Goal: Find specific page/section: Find specific page/section

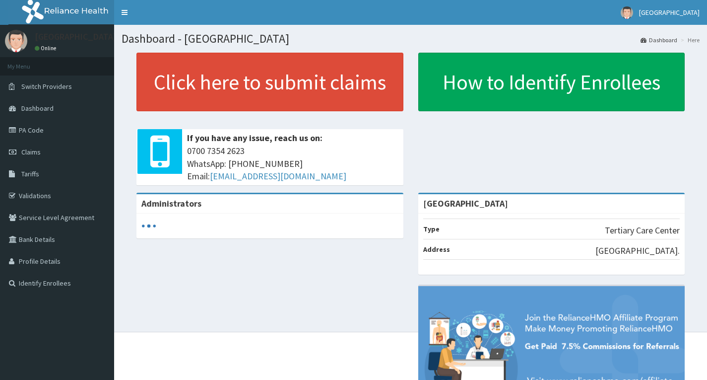
click at [41, 110] on span "Dashboard" at bounding box center [37, 108] width 32 height 9
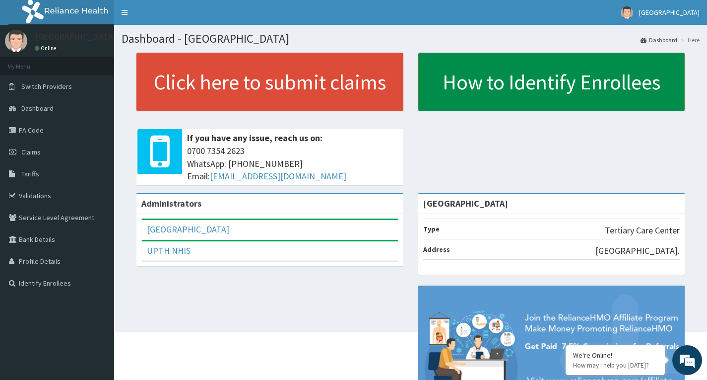
click at [557, 81] on link "How to Identify Enrollees" at bounding box center [551, 82] width 267 height 59
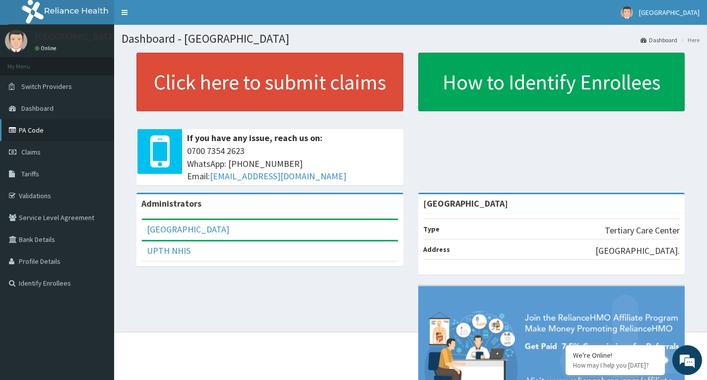
click at [40, 130] on link "PA Code" at bounding box center [57, 130] width 114 height 22
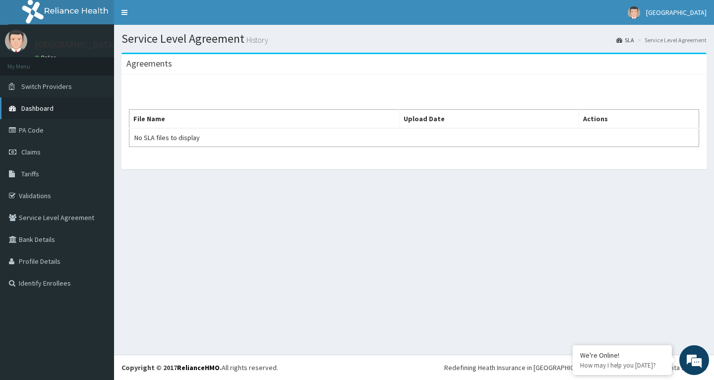
click at [60, 109] on link "Dashboard" at bounding box center [57, 108] width 114 height 22
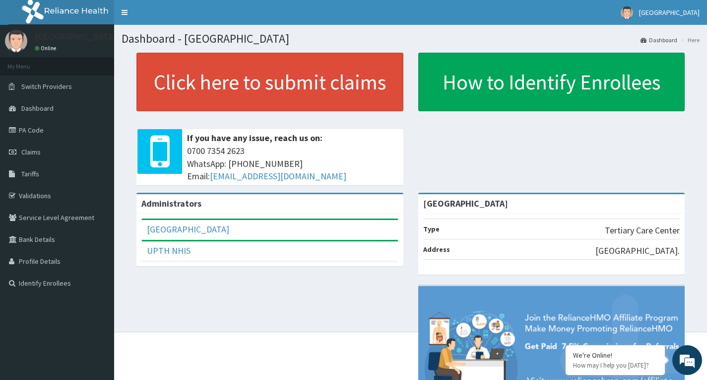
click at [663, 39] on link "Dashboard" at bounding box center [658, 40] width 37 height 8
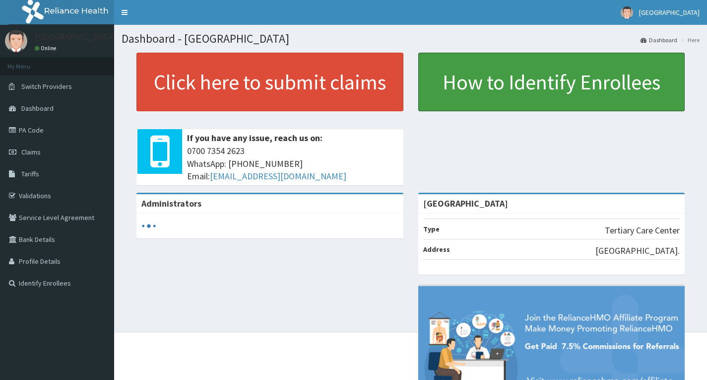
click at [595, 85] on link "How to Identify Enrollees" at bounding box center [551, 82] width 267 height 59
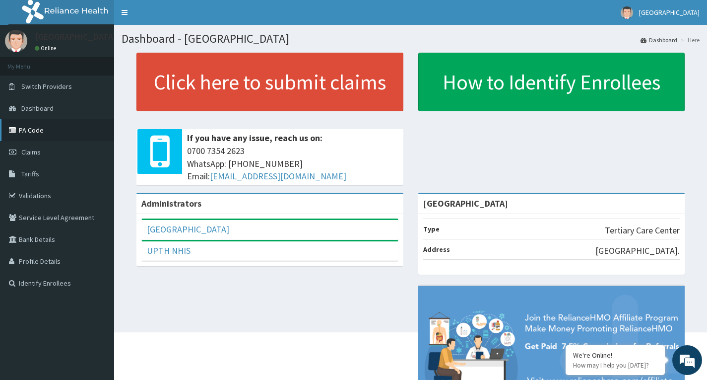
click at [31, 129] on link "PA Code" at bounding box center [57, 130] width 114 height 22
